Goal: Task Accomplishment & Management: Manage account settings

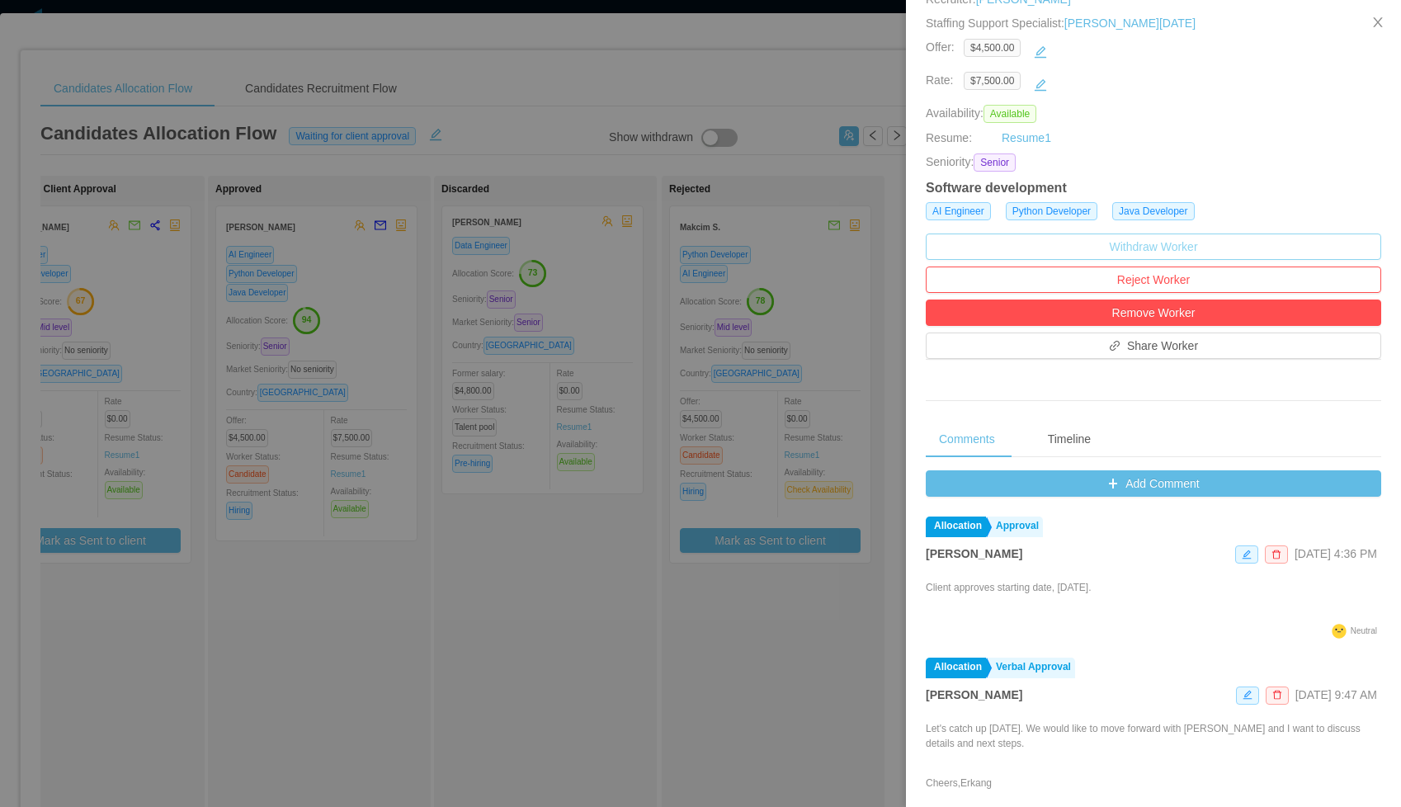
scroll to position [8, 0]
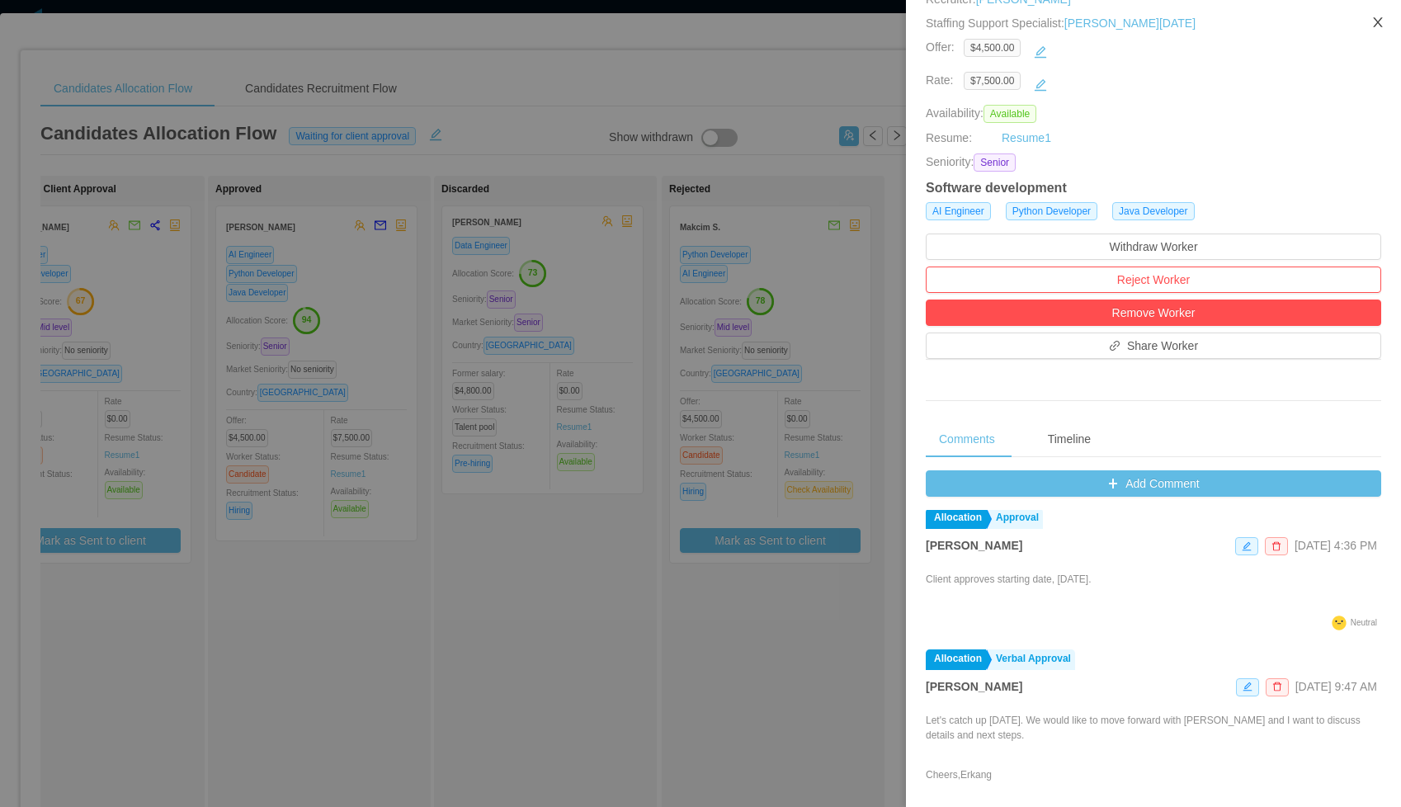
click at [1381, 22] on icon "icon: close" at bounding box center [1378, 22] width 13 height 13
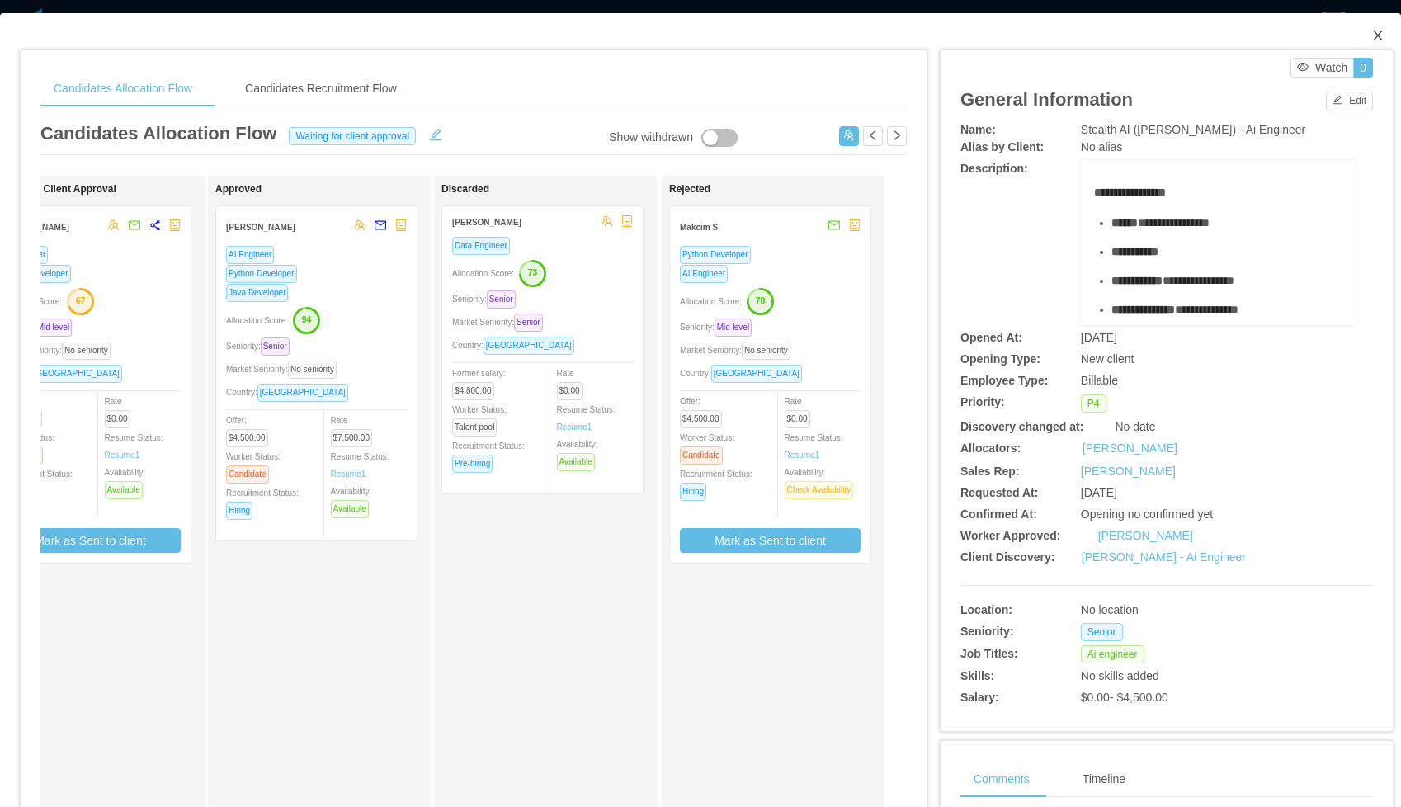
click at [1374, 35] on icon "icon: close" at bounding box center [1378, 35] width 13 height 13
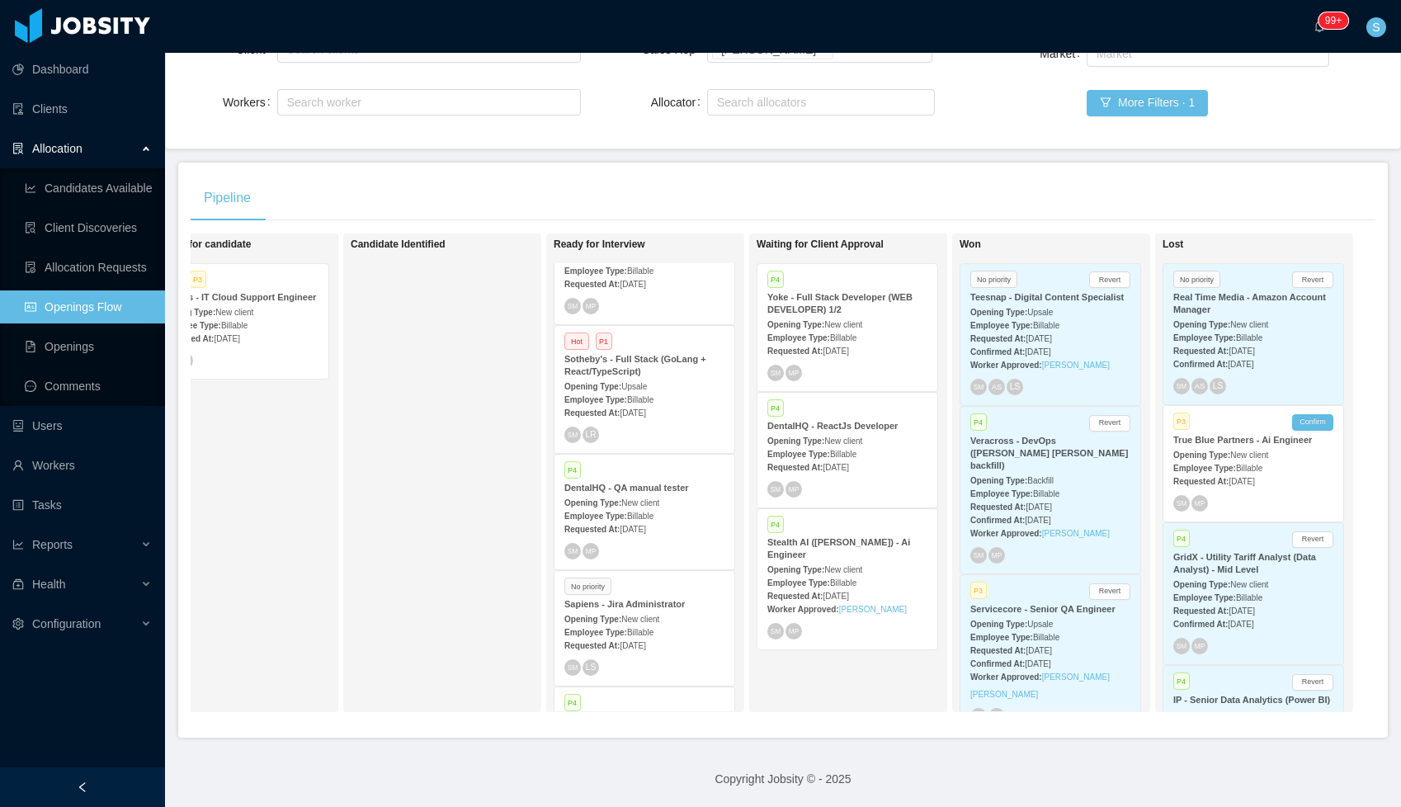
scroll to position [186, 0]
click at [582, 406] on strong "Requested At:" at bounding box center [591, 410] width 55 height 9
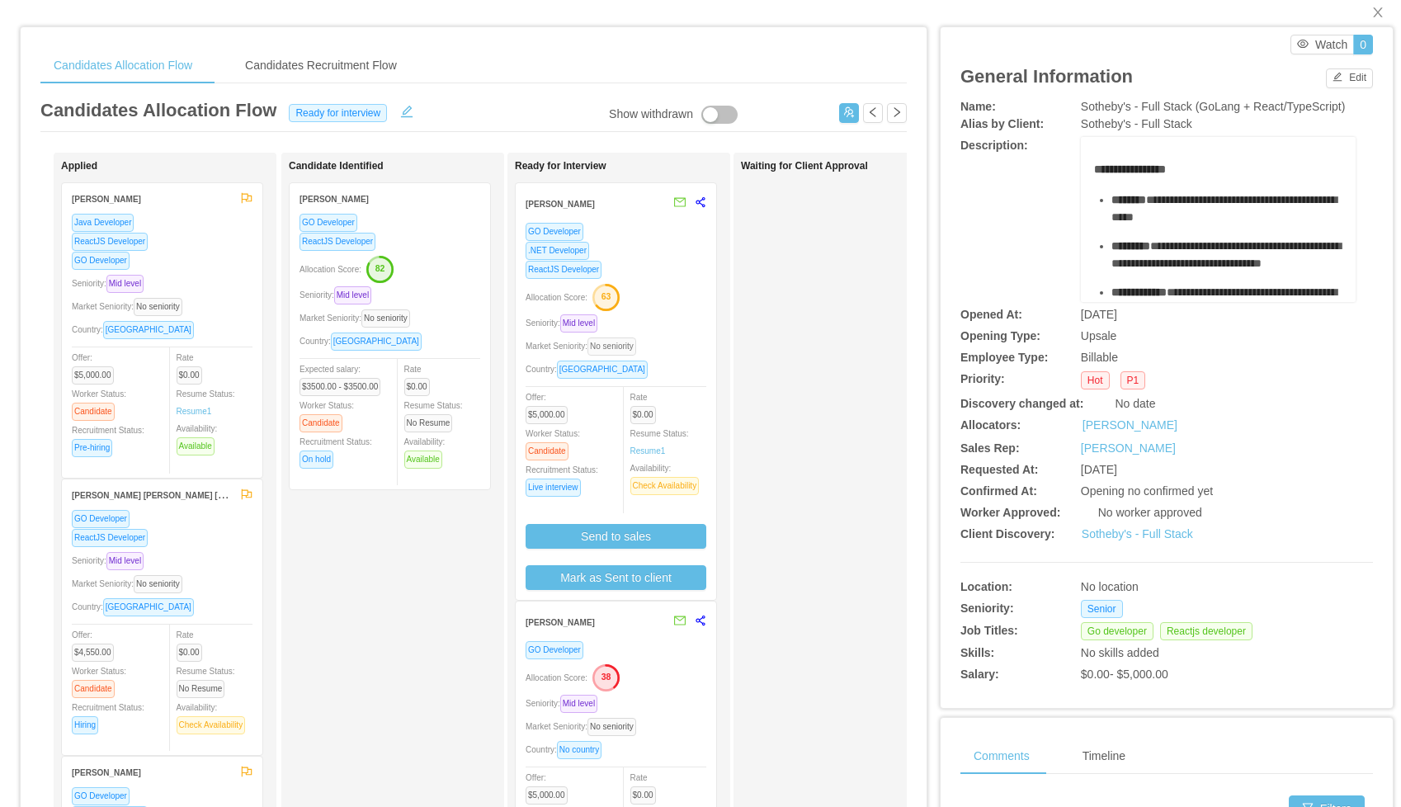
scroll to position [11, 0]
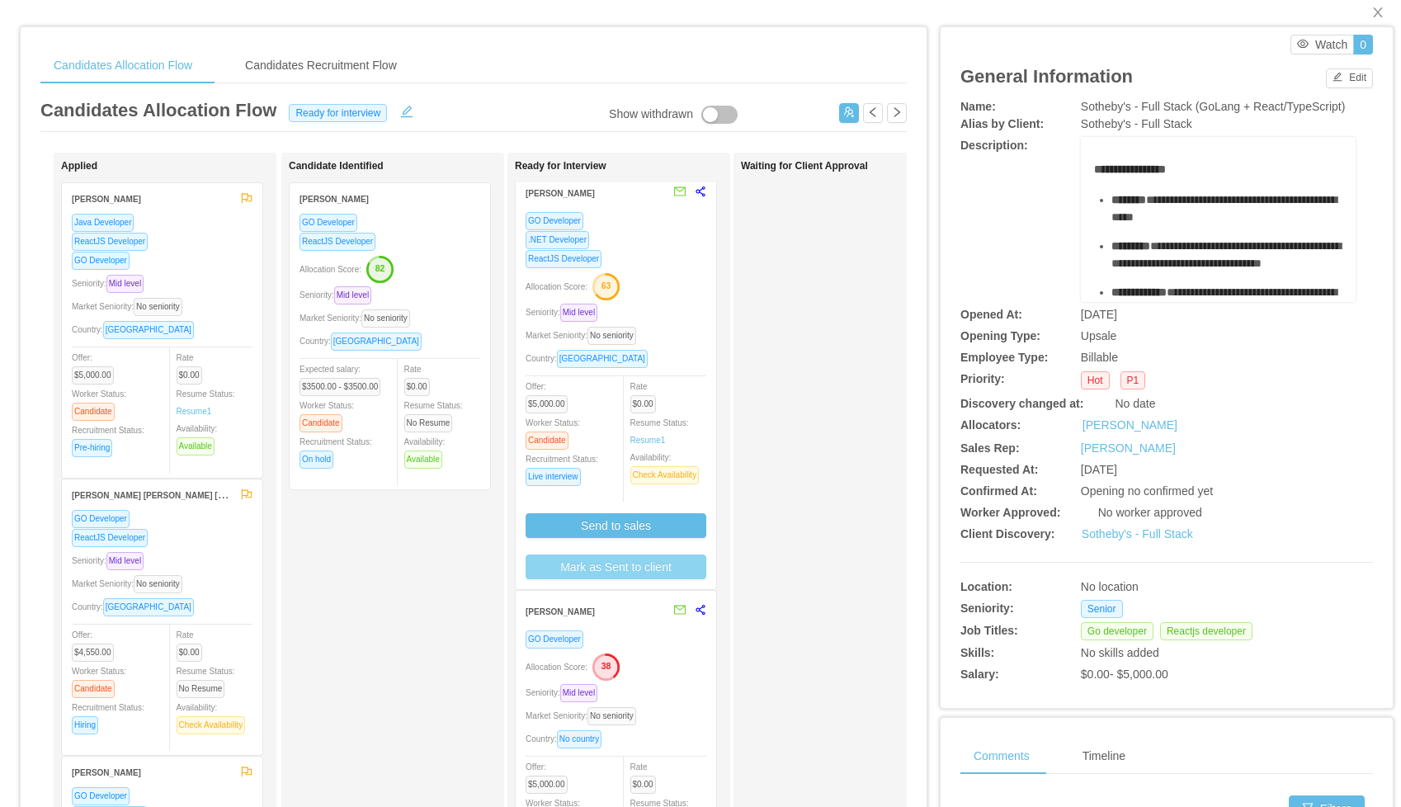
click at [654, 572] on button "Mark as Sent to client" at bounding box center [616, 567] width 181 height 25
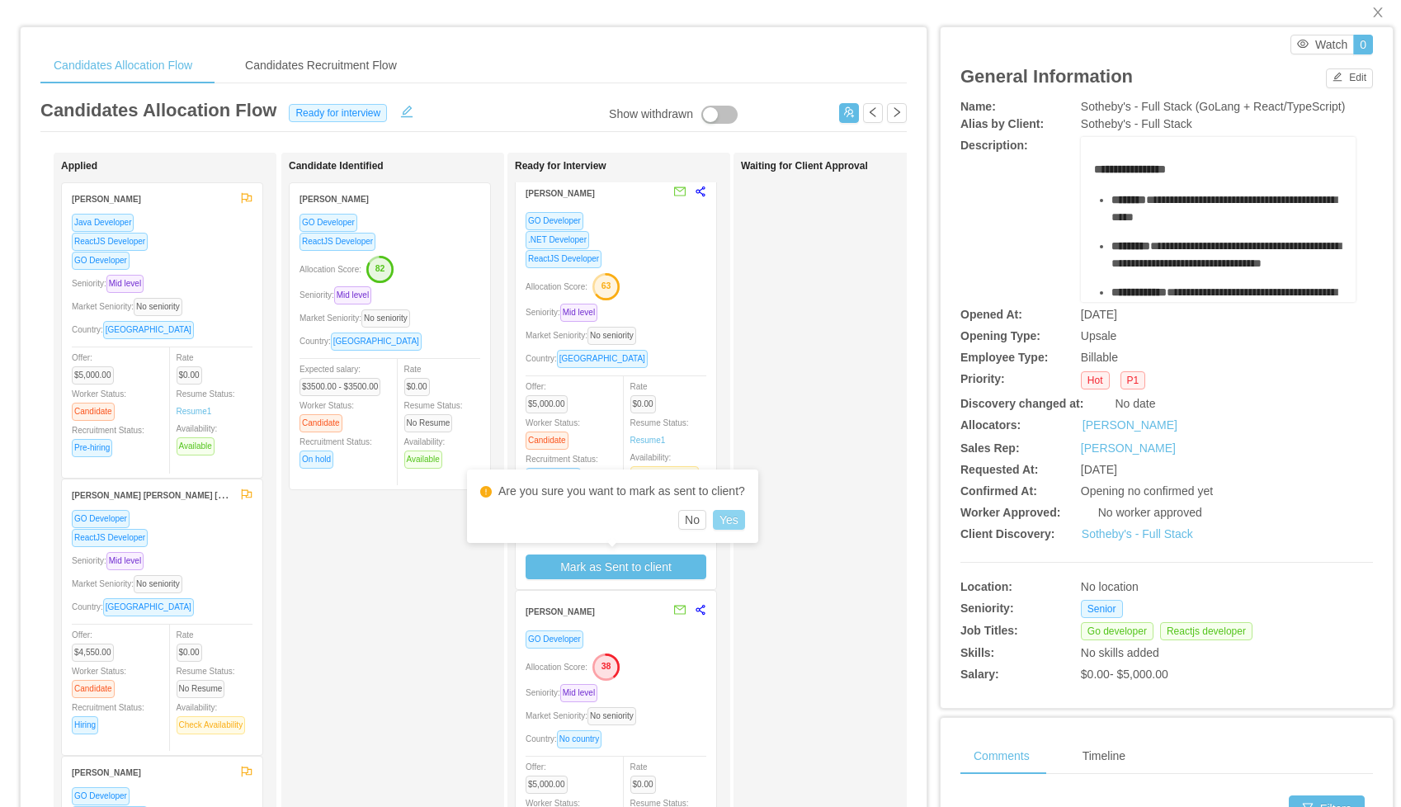
click at [745, 528] on button "Yes" at bounding box center [729, 520] width 32 height 20
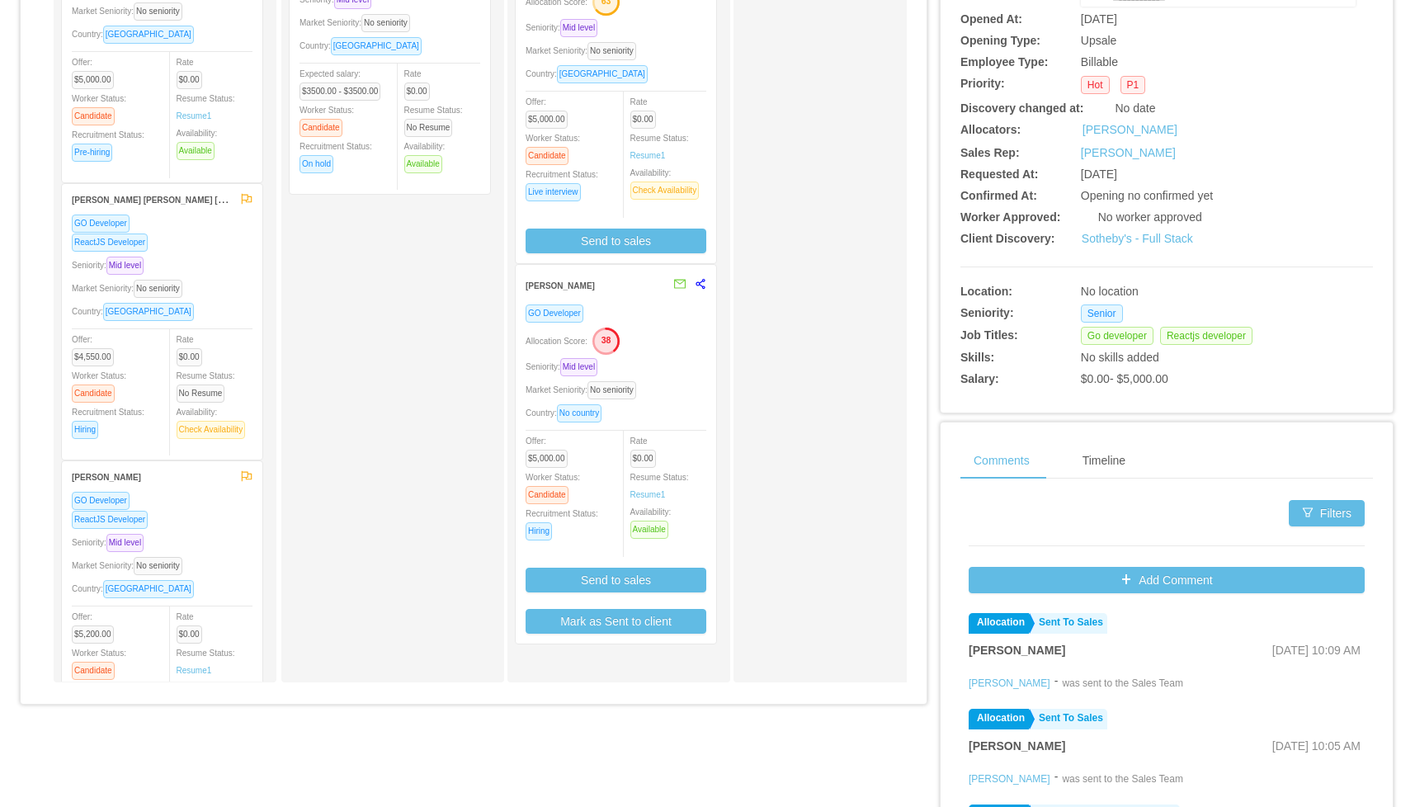
scroll to position [0, 0]
click at [659, 630] on button "Mark as Sent to client" at bounding box center [616, 621] width 181 height 25
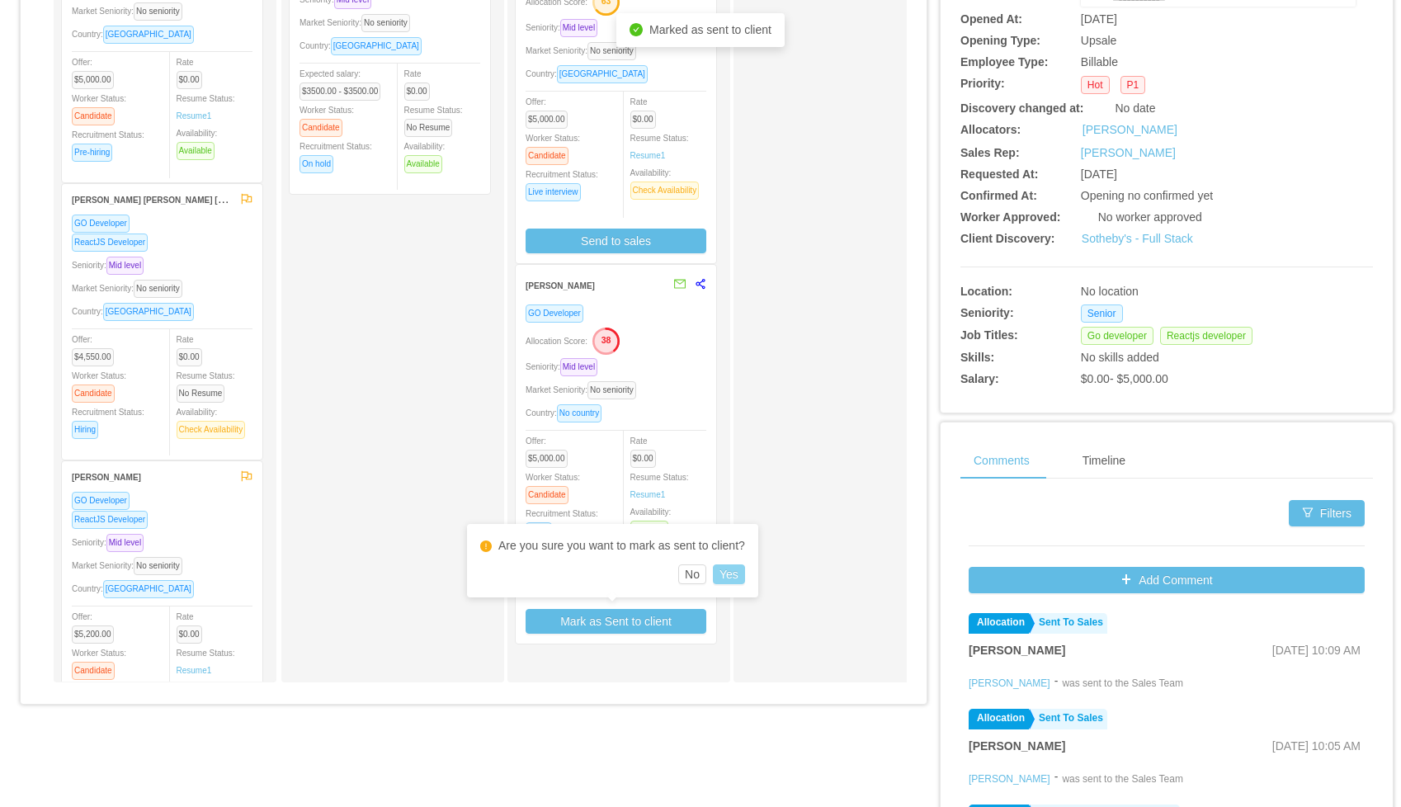
click at [730, 576] on button "Yes" at bounding box center [729, 574] width 32 height 20
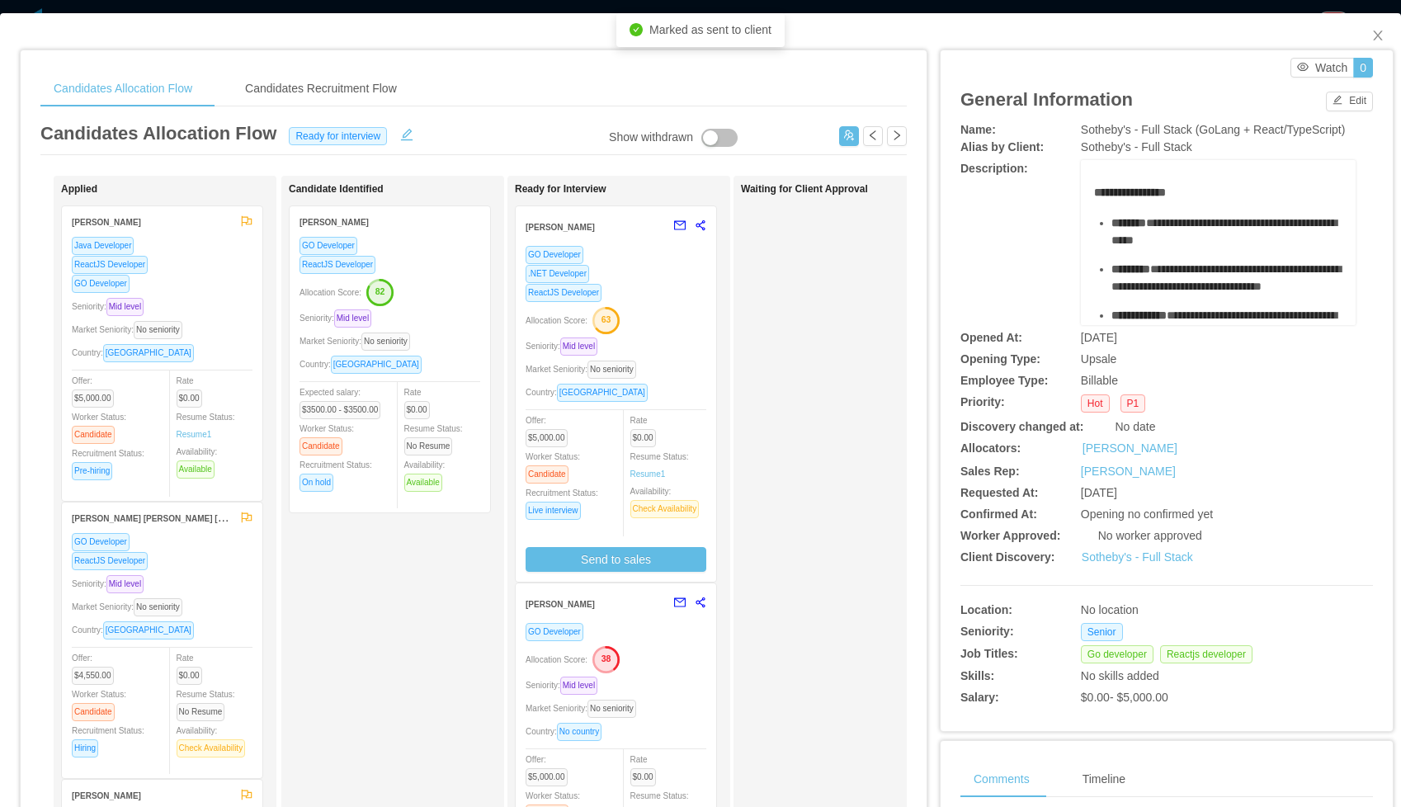
click at [628, 248] on div "GO Developer" at bounding box center [616, 254] width 181 height 19
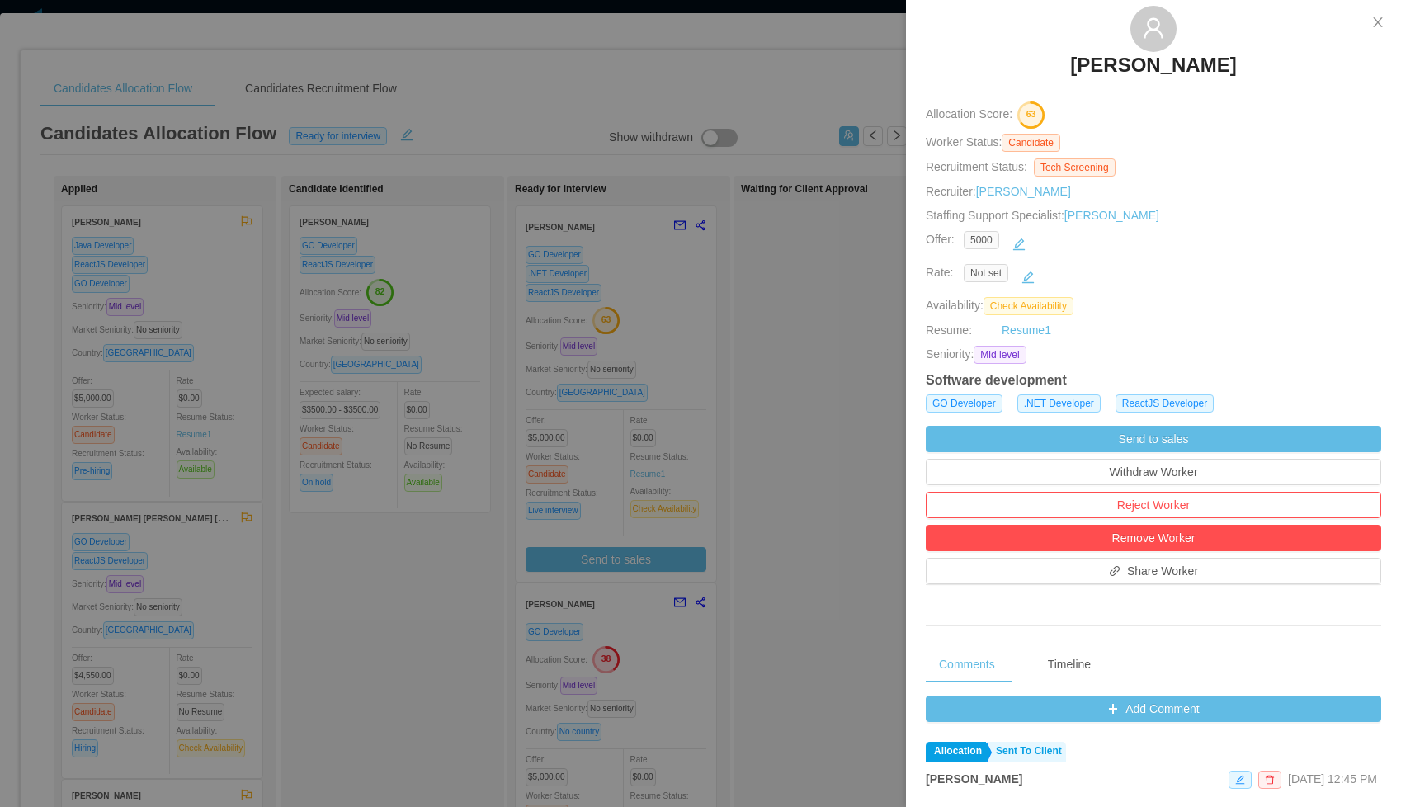
scroll to position [518, 0]
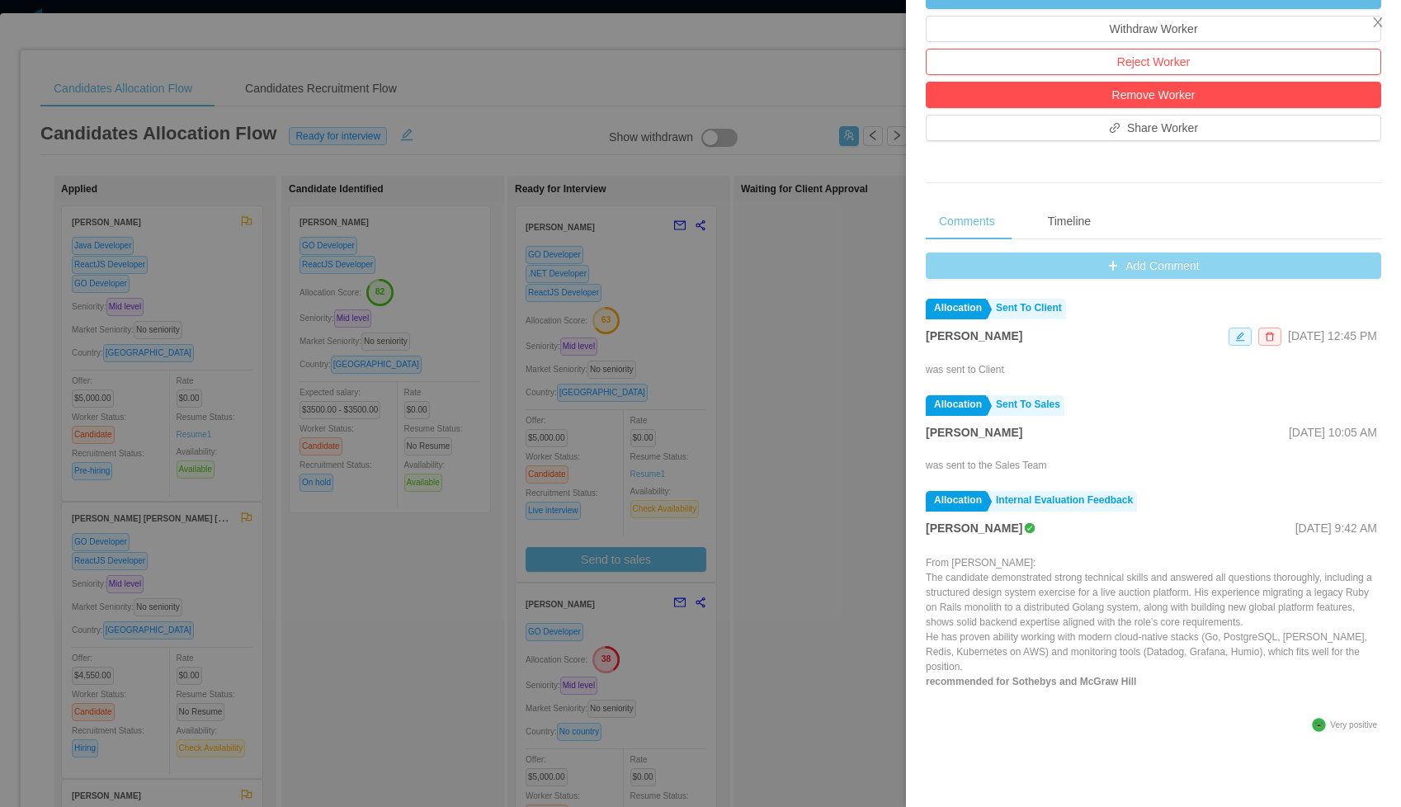
click at [1160, 270] on button "Add Comment" at bounding box center [1154, 266] width 456 height 26
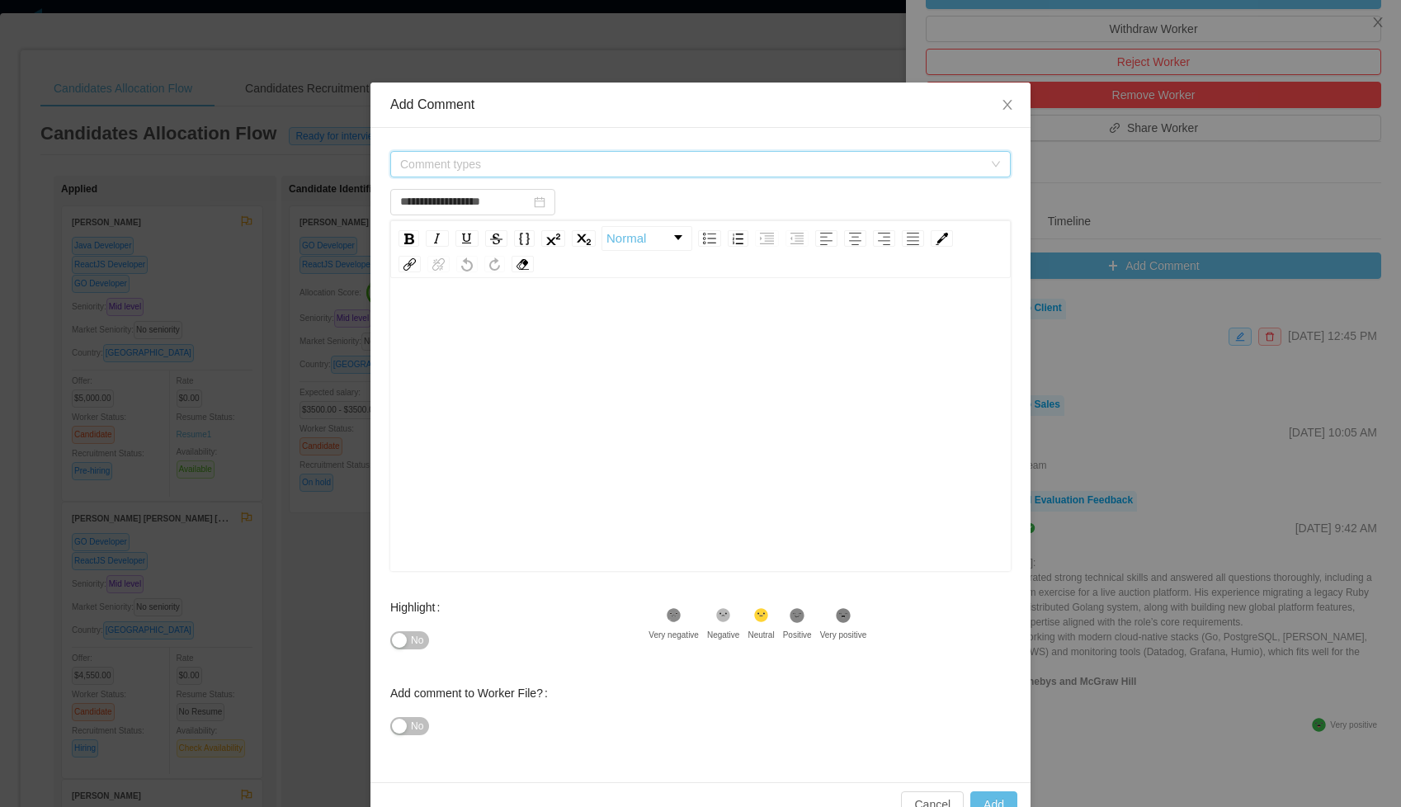
click at [632, 162] on span "Comment types" at bounding box center [691, 164] width 583 height 17
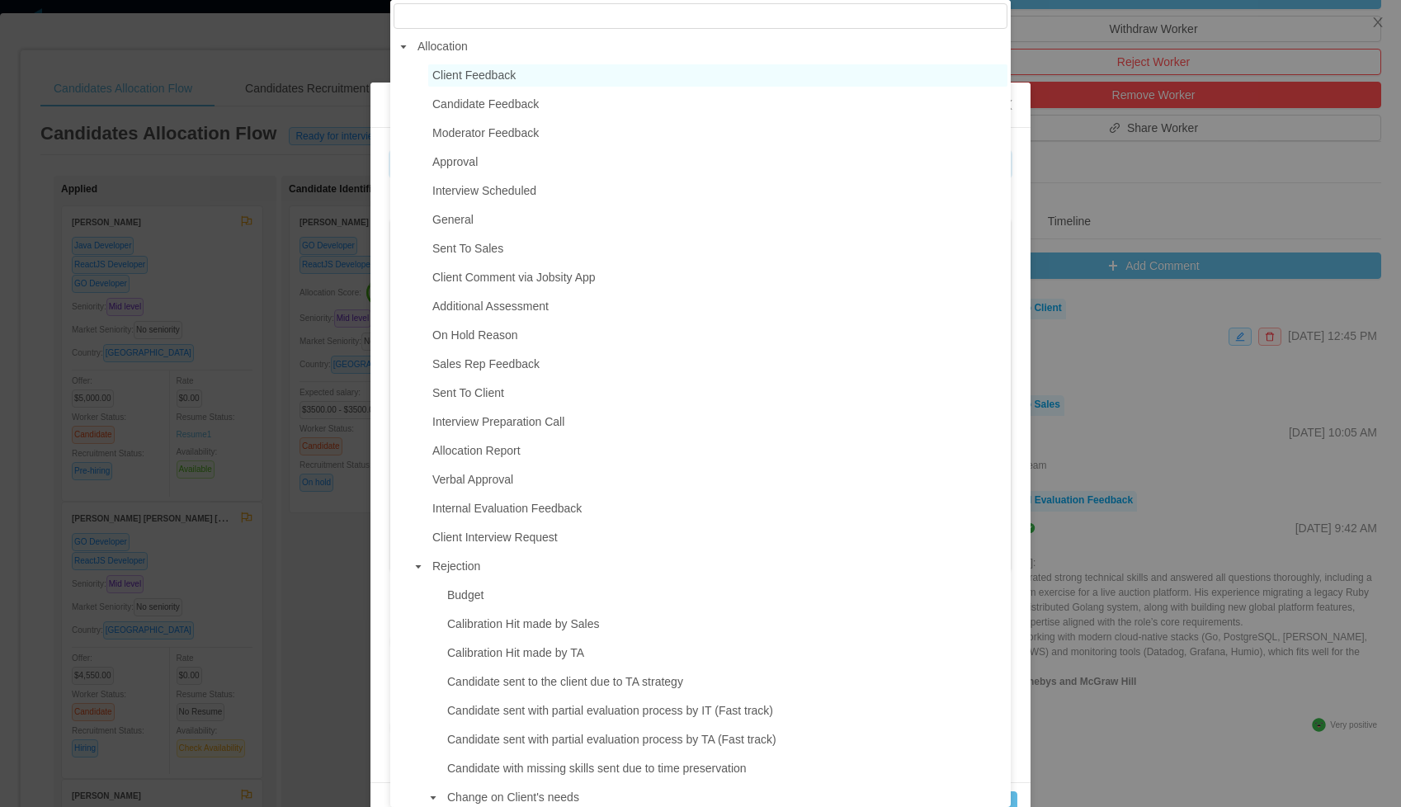
click at [522, 78] on span "Client Feedback" at bounding box center [717, 75] width 579 height 22
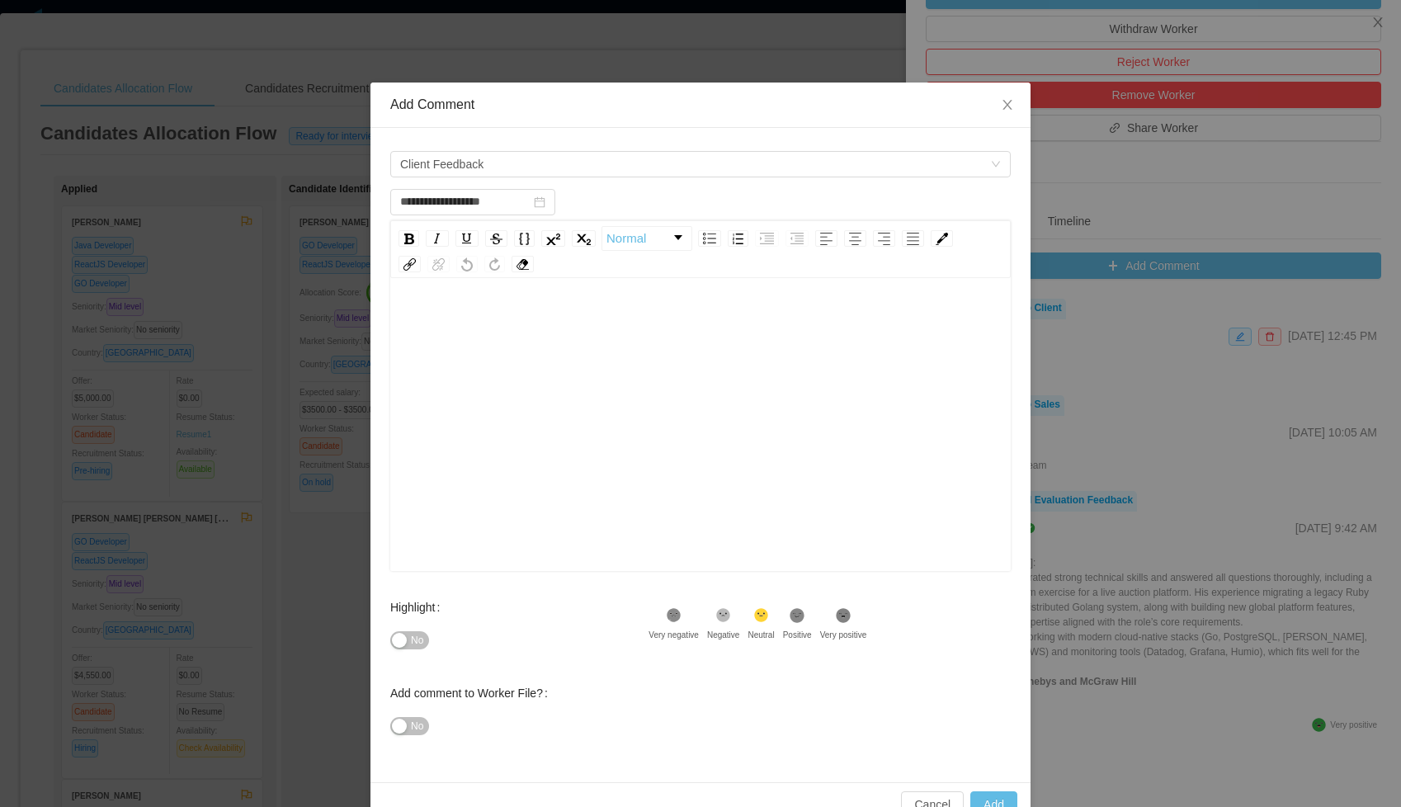
click at [513, 330] on div "rdw-editor" at bounding box center [701, 322] width 595 height 33
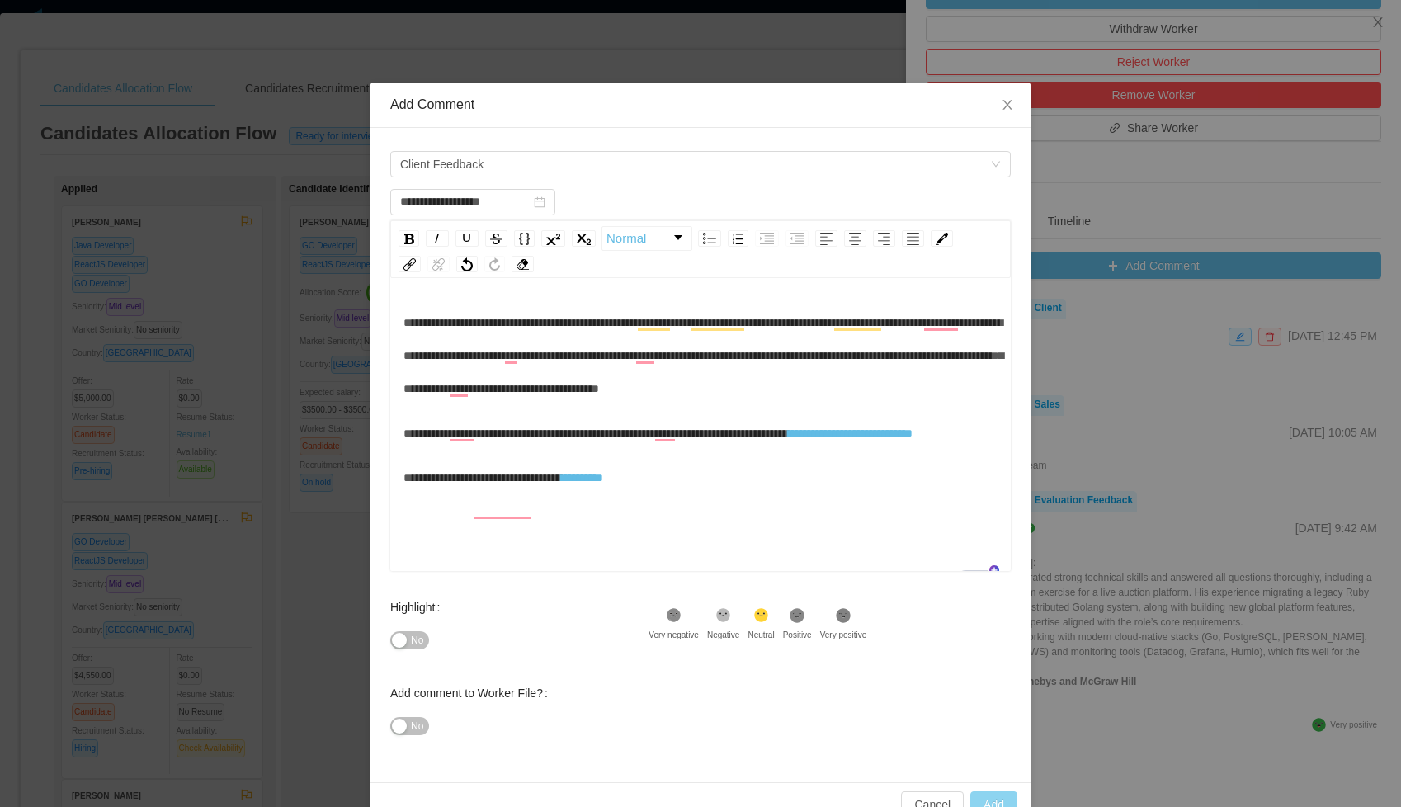
click at [988, 796] on button "Add" at bounding box center [993, 804] width 47 height 26
type input "**********"
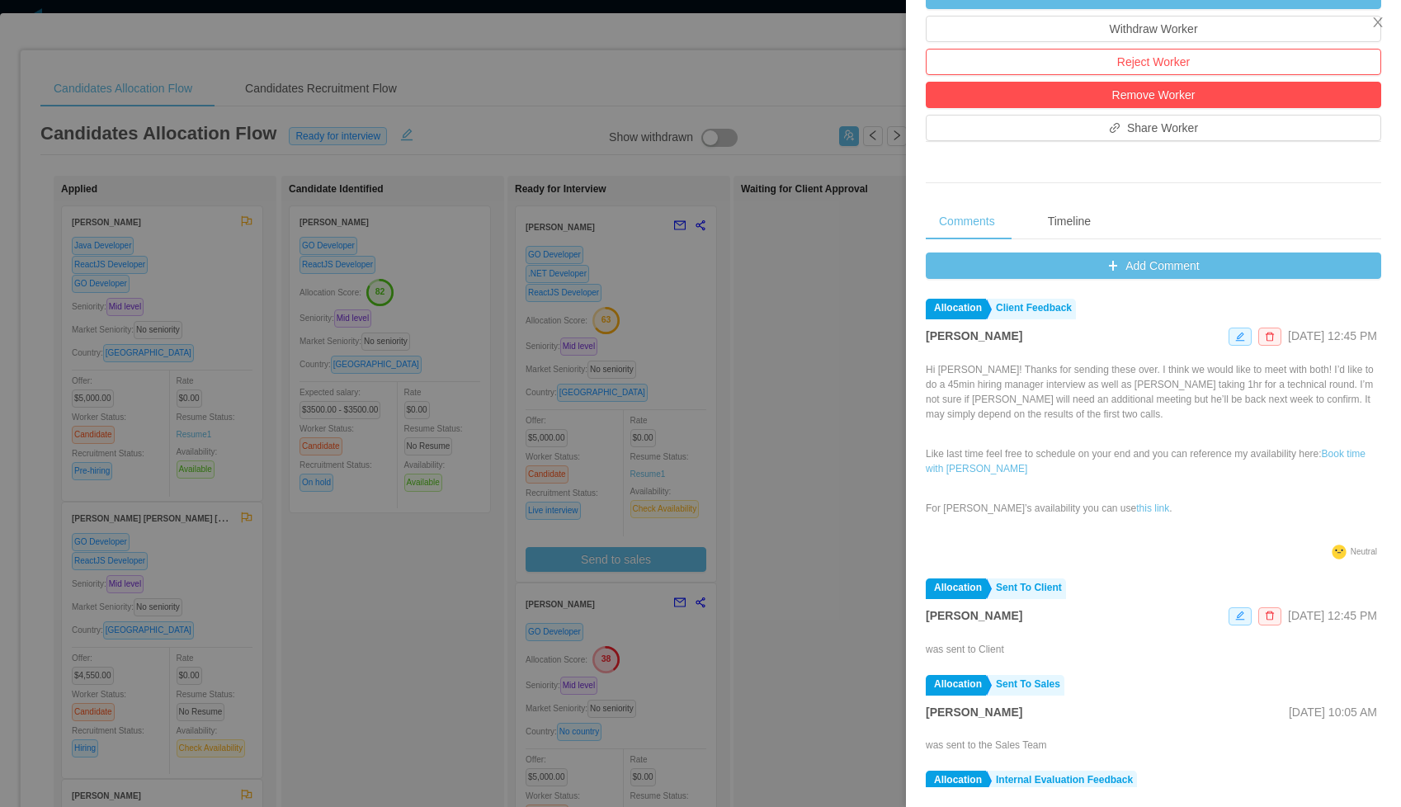
click at [781, 501] on div at bounding box center [700, 403] width 1401 height 807
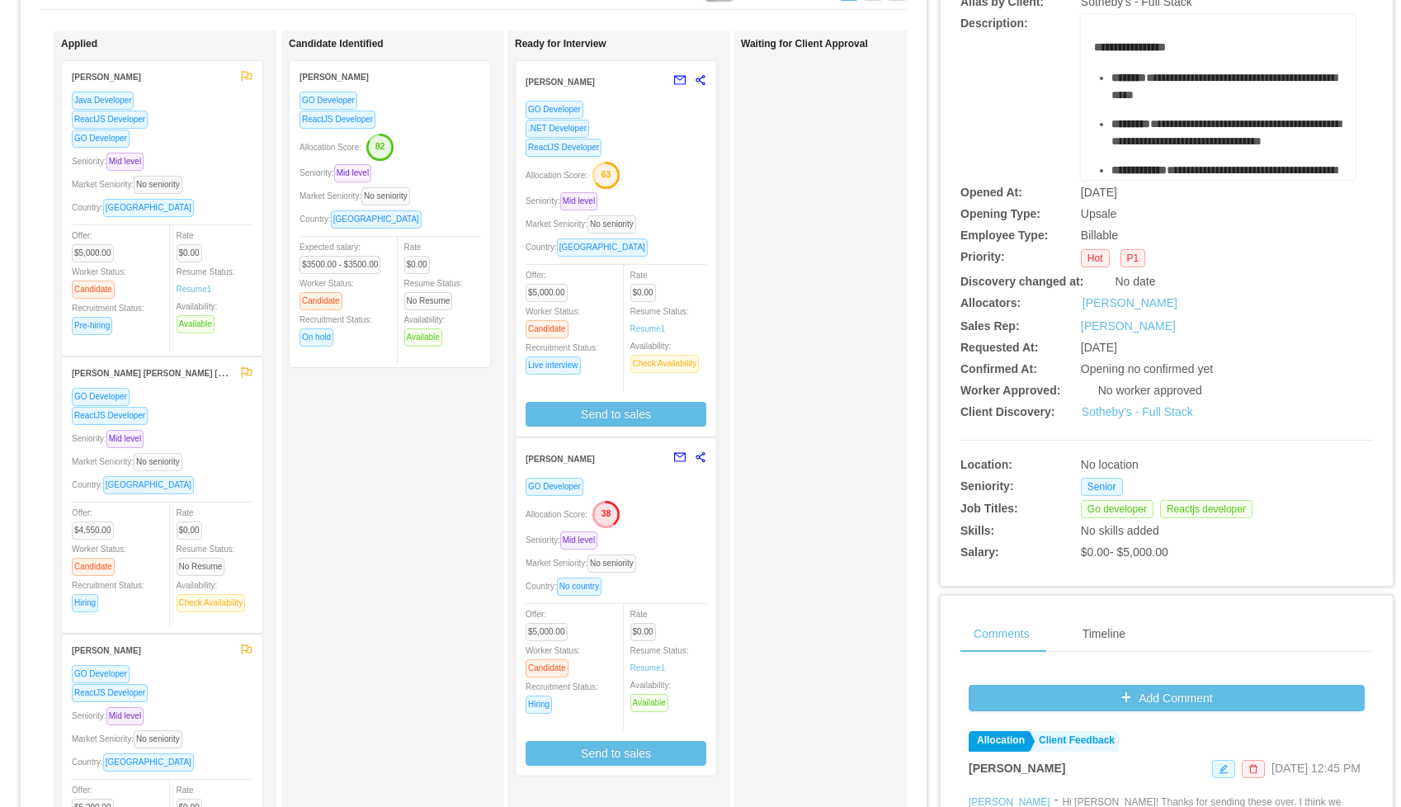
scroll to position [149, 0]
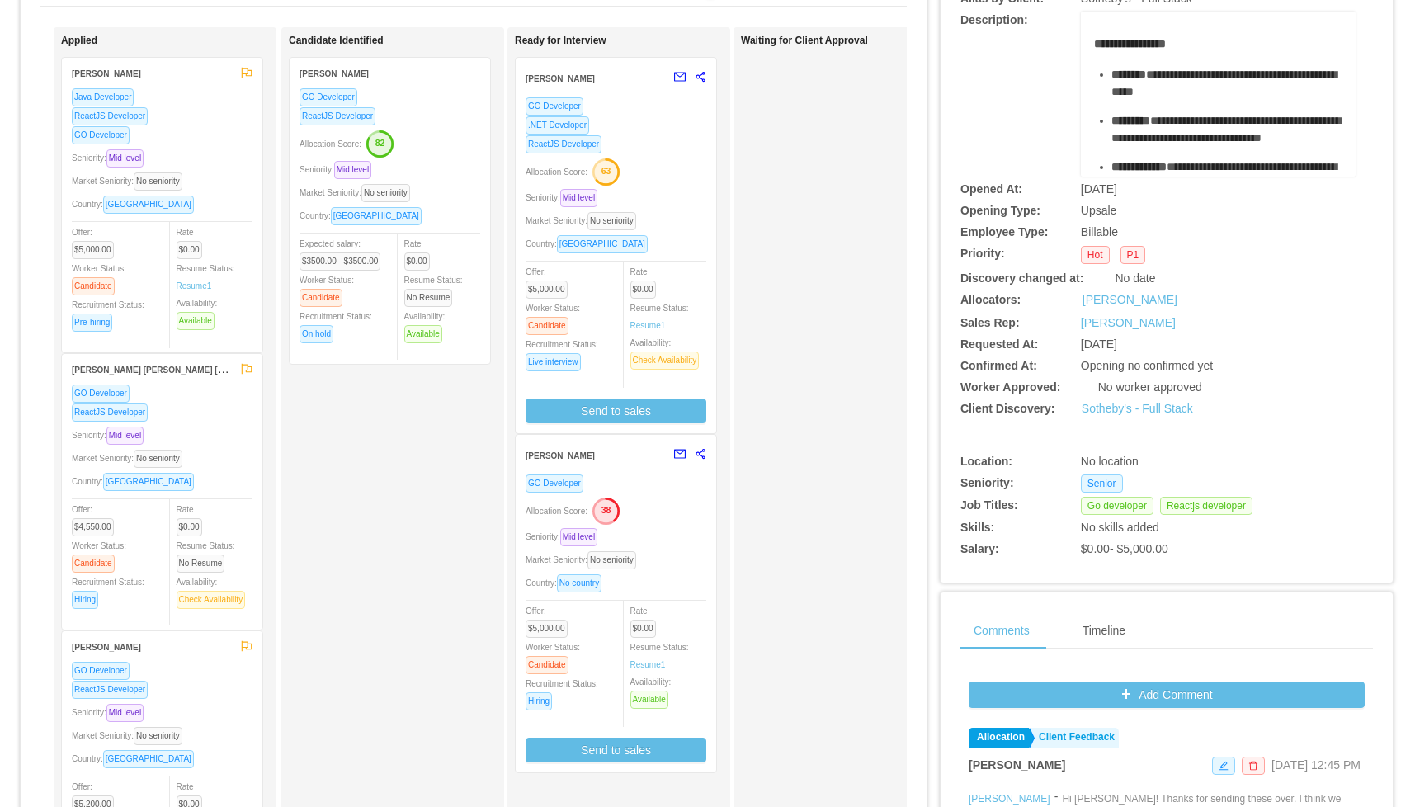
click at [660, 513] on div "Allocation Score: 38" at bounding box center [616, 510] width 181 height 26
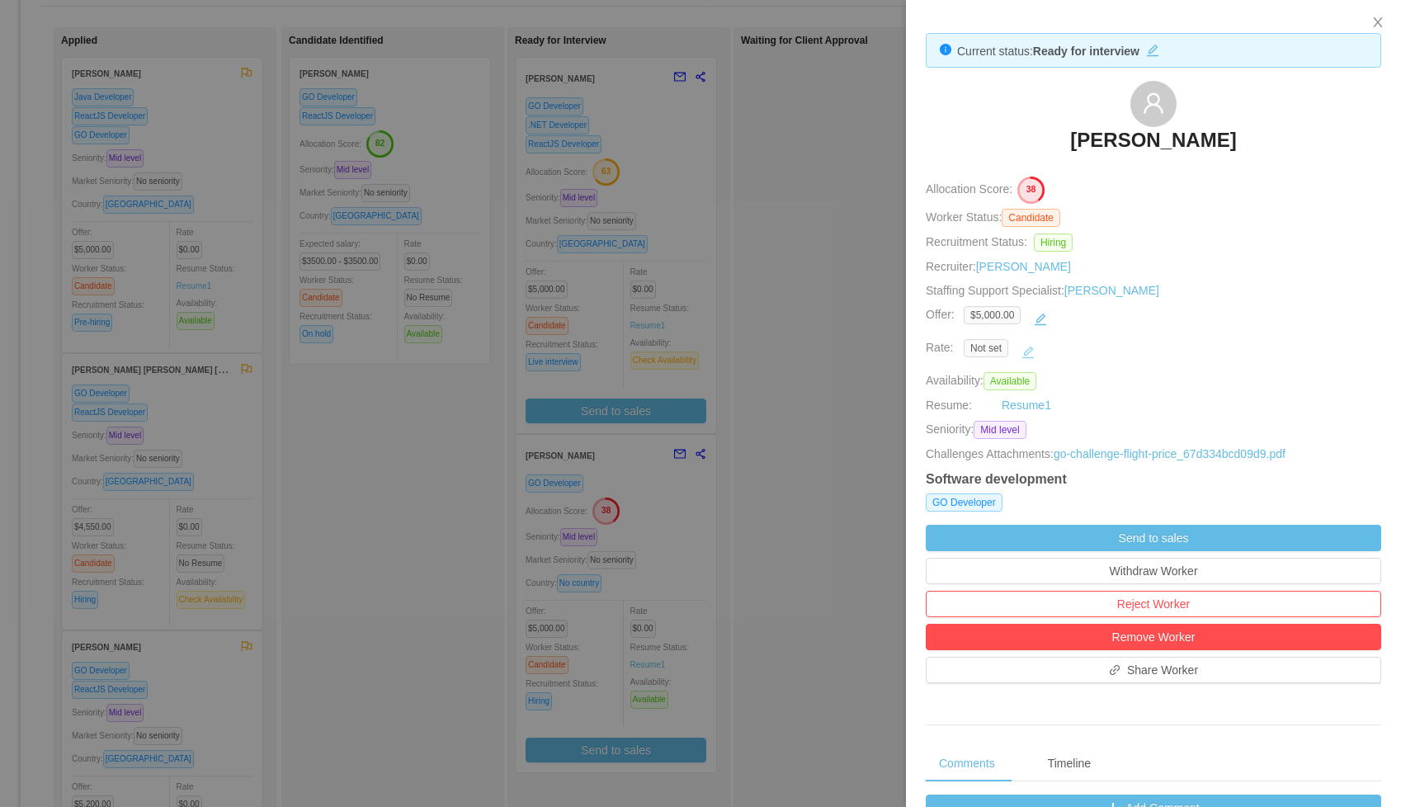
click at [1036, 354] on button "button" at bounding box center [1028, 352] width 26 height 26
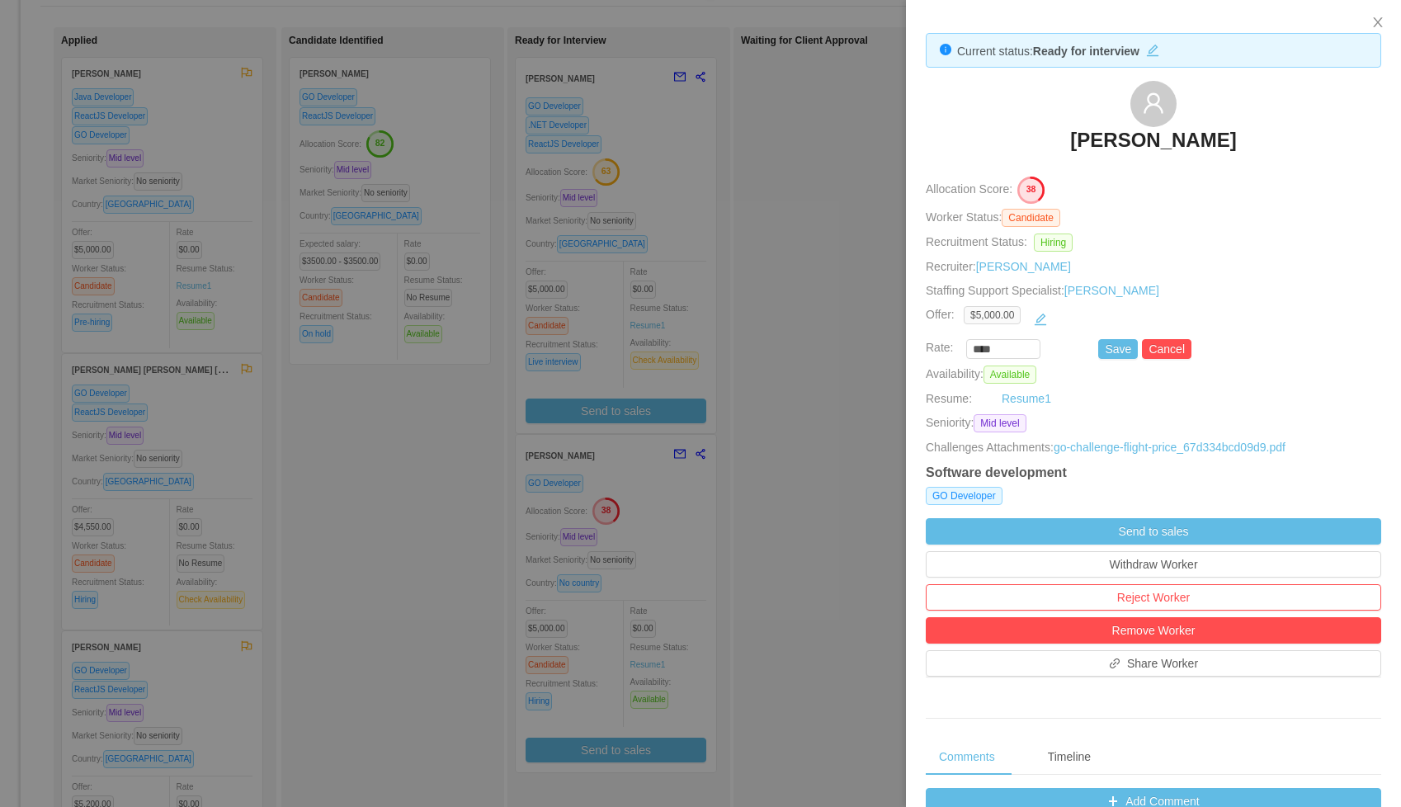
click at [966, 106] on div "[PERSON_NAME]" at bounding box center [1154, 122] width 456 height 83
click at [686, 540] on div at bounding box center [700, 403] width 1401 height 807
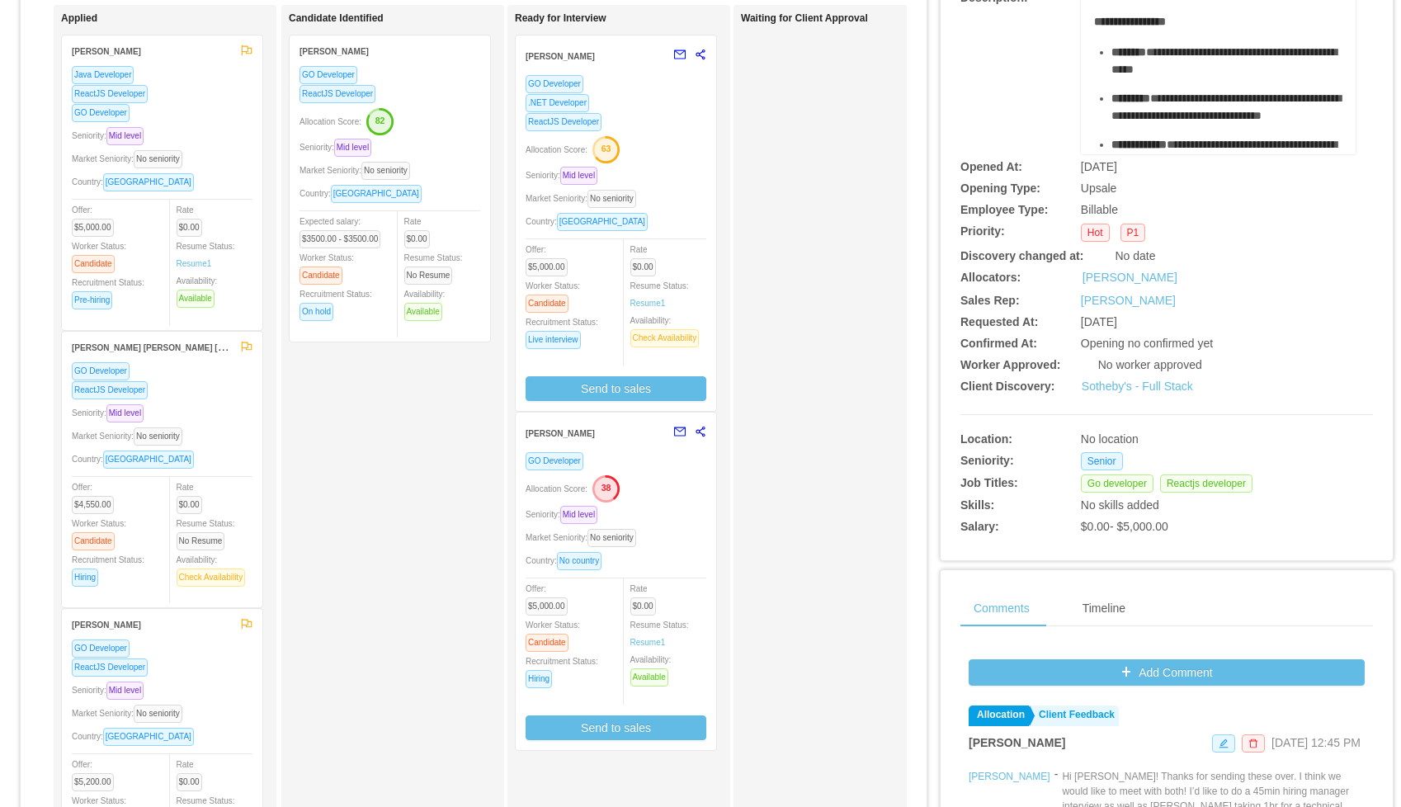
scroll to position [172, 0]
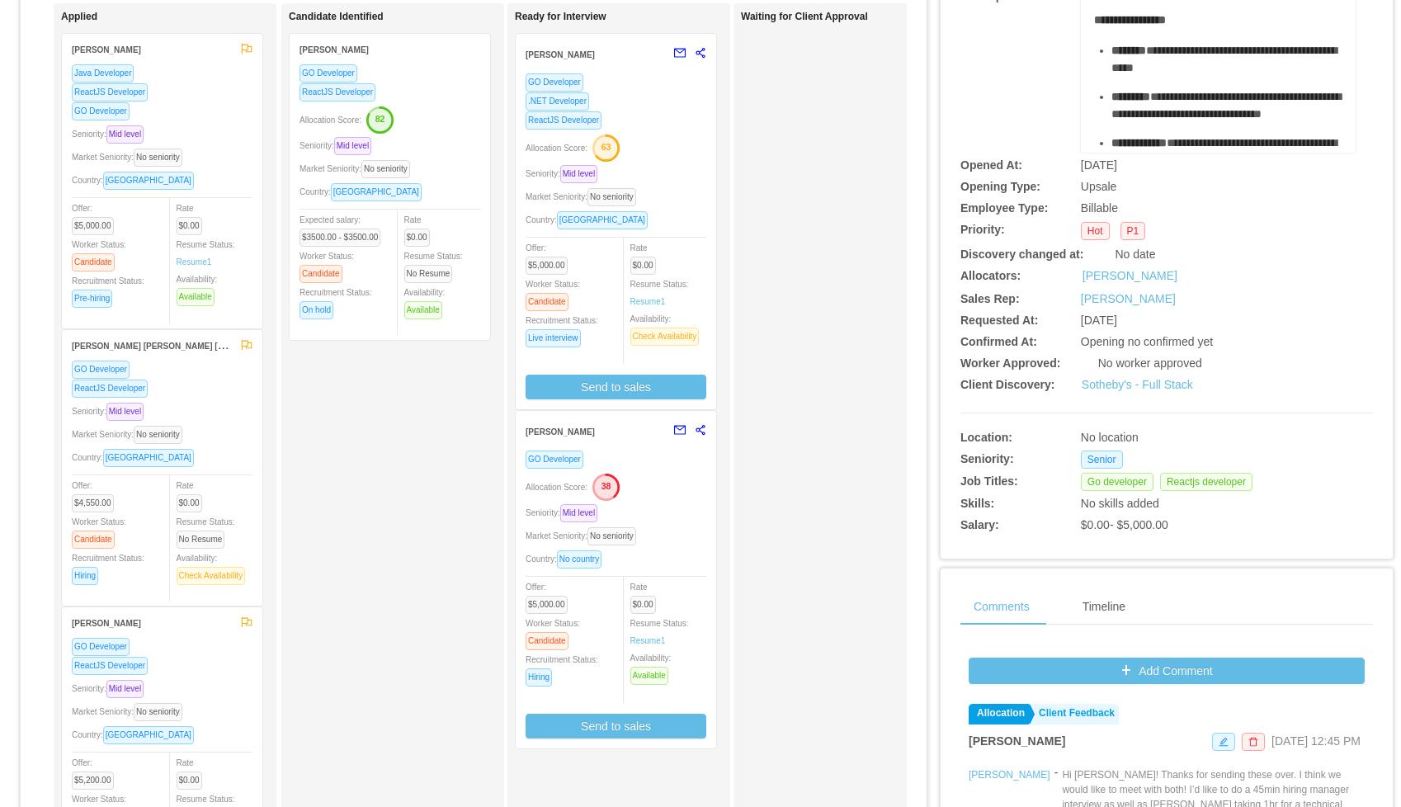
click at [686, 498] on div "Allocation Score: 38" at bounding box center [616, 486] width 181 height 26
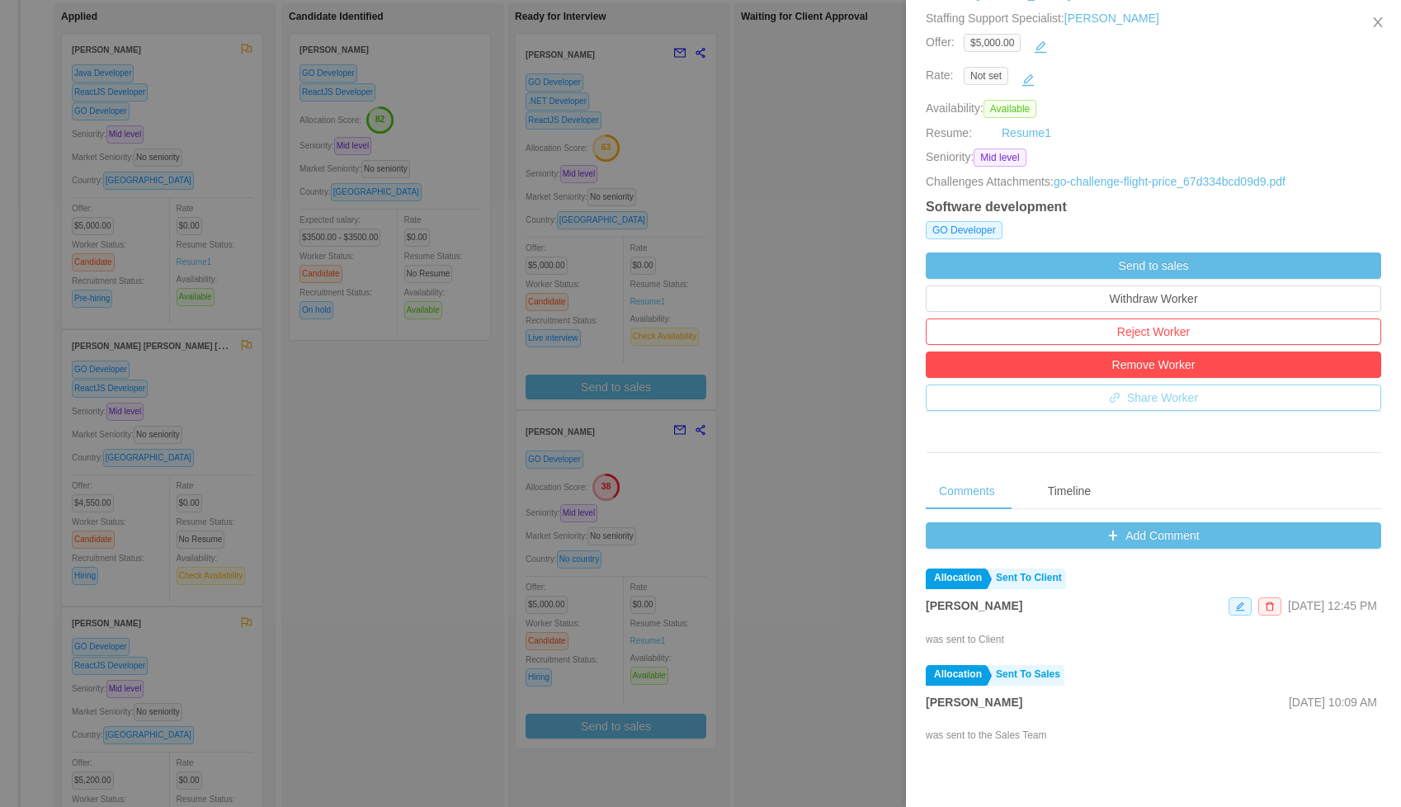
scroll to position [342, 0]
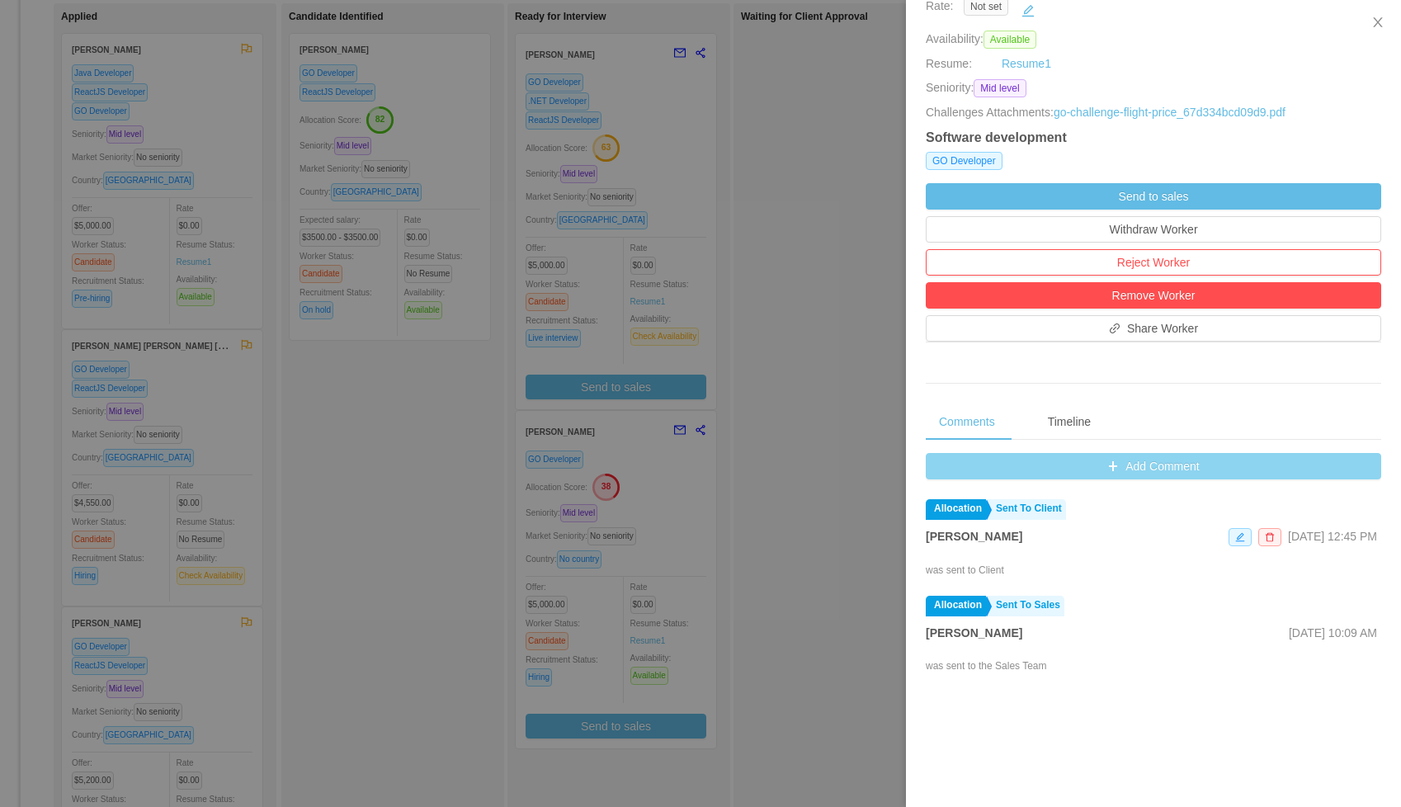
click at [1074, 468] on button "Add Comment" at bounding box center [1154, 466] width 456 height 26
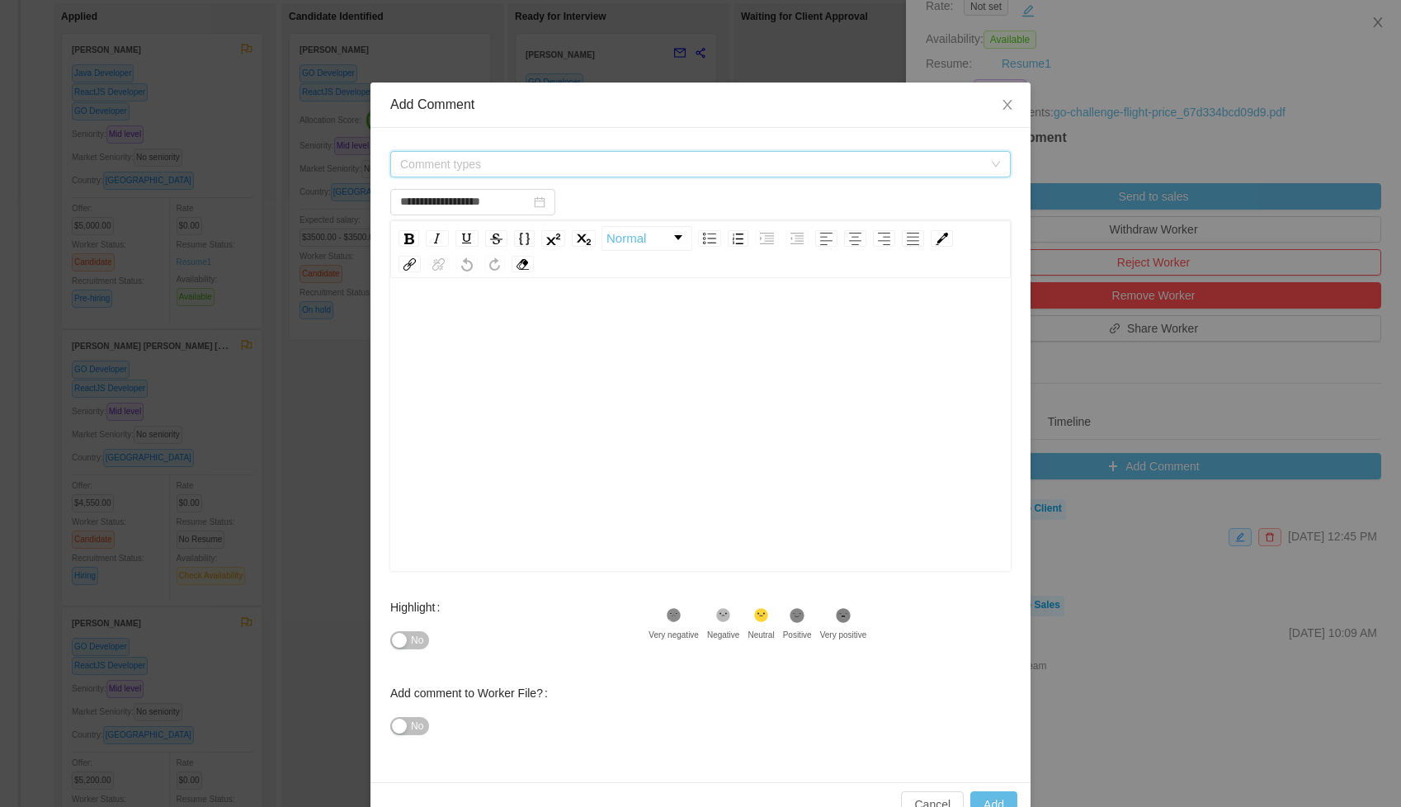
click at [465, 157] on span "Comment types" at bounding box center [691, 164] width 583 height 17
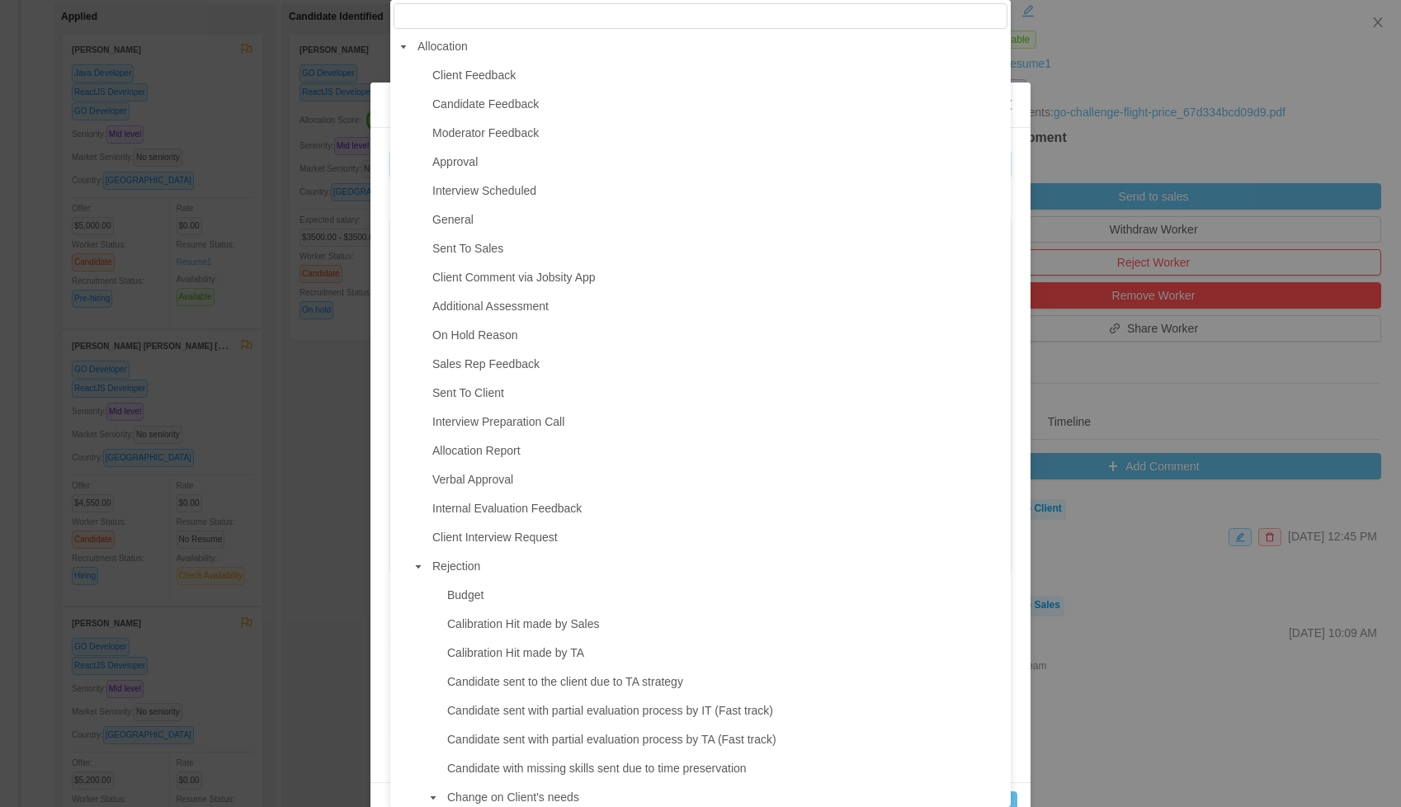
drag, startPoint x: 468, startPoint y: 78, endPoint x: 454, endPoint y: 224, distance: 146.7
click at [468, 78] on span "Client Feedback" at bounding box center [473, 74] width 83 height 13
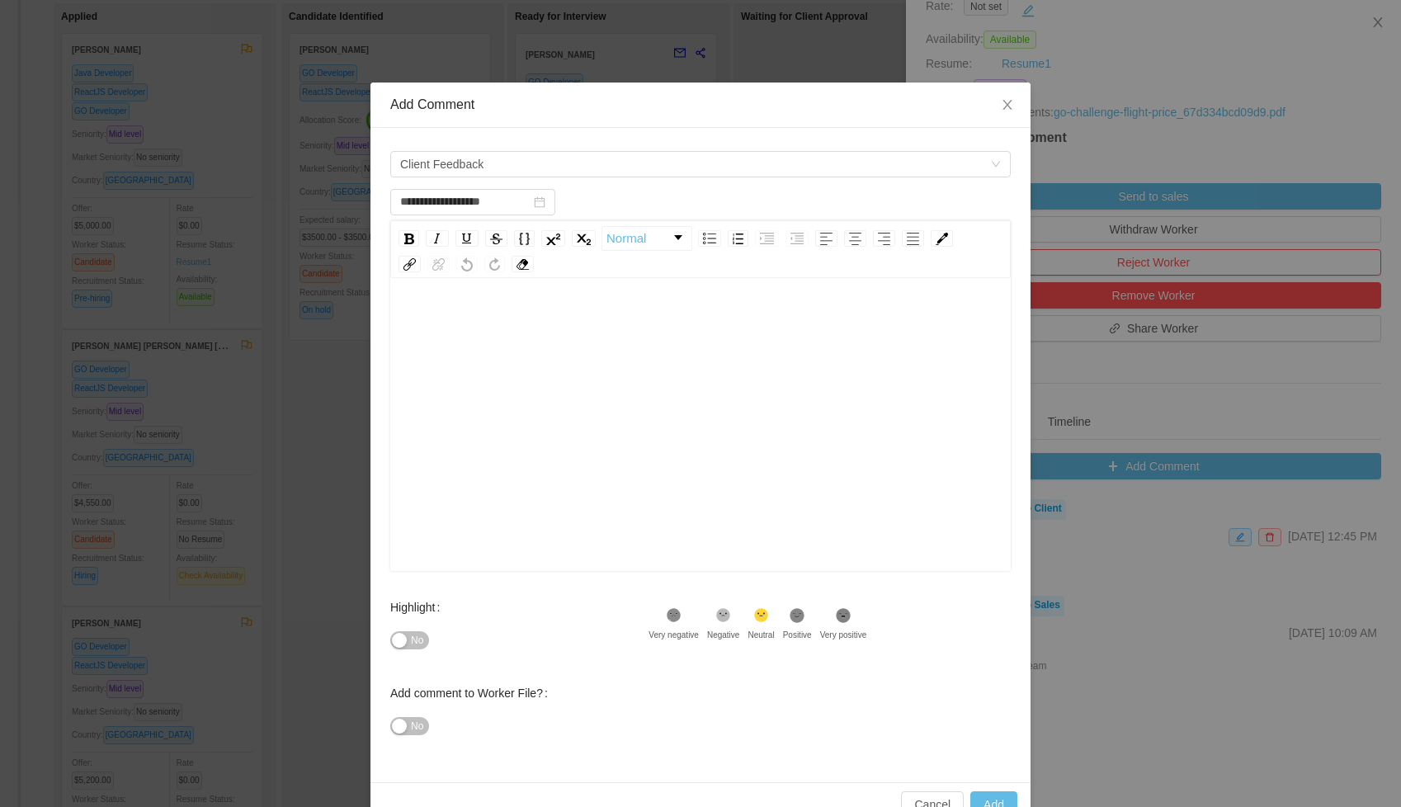
click at [462, 370] on div "rdw-editor" at bounding box center [701, 450] width 595 height 289
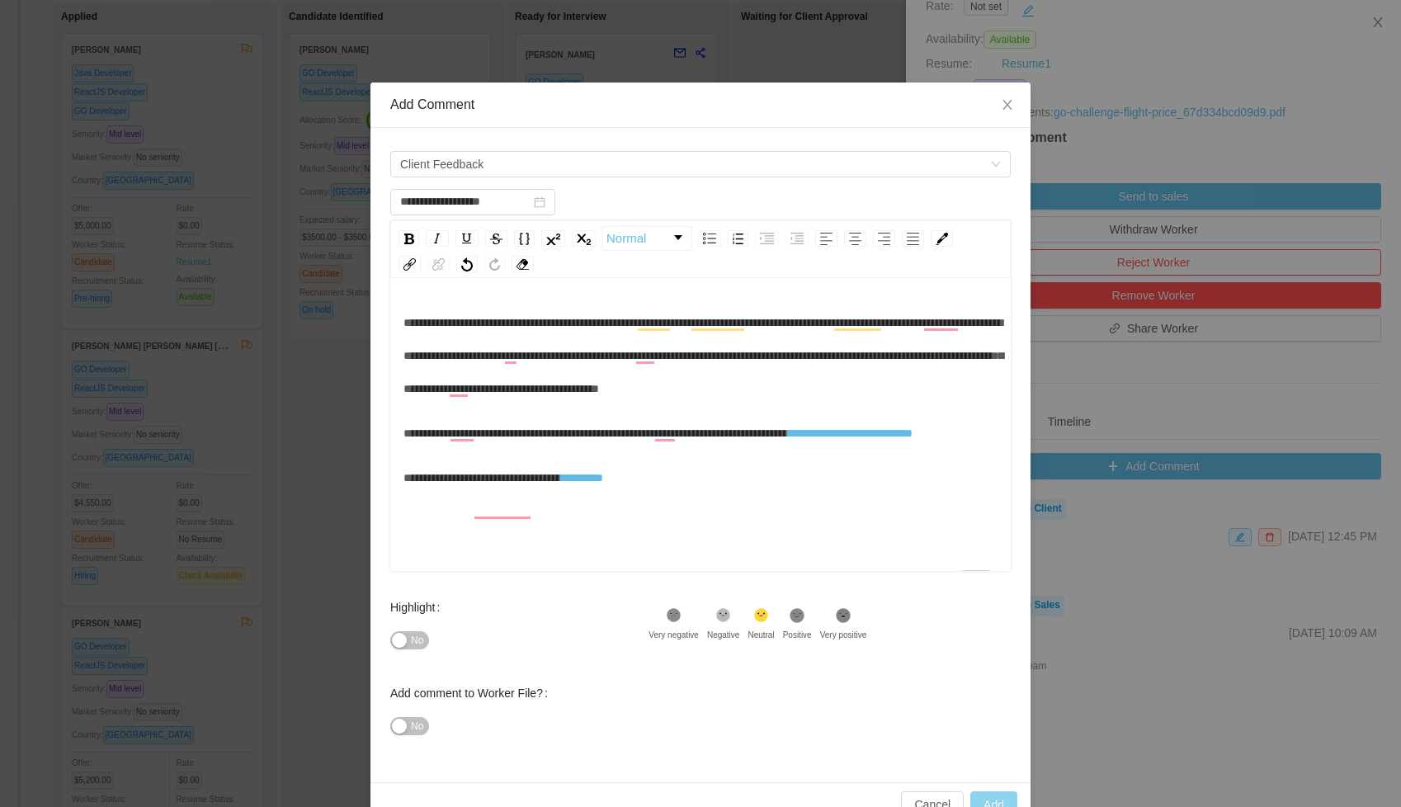
type input "**********"
click at [996, 796] on button "Add" at bounding box center [993, 804] width 47 height 26
